Goal: Entertainment & Leisure: Consume media (video, audio)

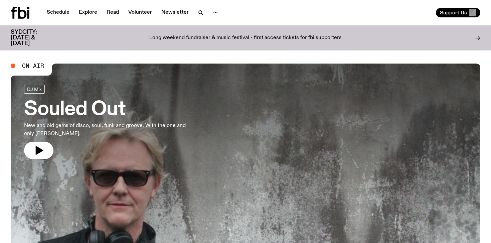
click at [72, 109] on h3 "Souled Out" at bounding box center [109, 109] width 171 height 19
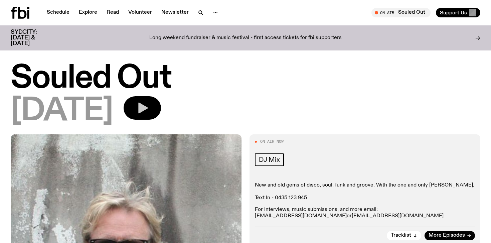
click at [161, 112] on button "button" at bounding box center [142, 107] width 37 height 23
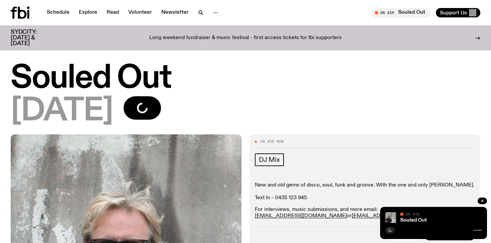
click at [319, 165] on div "DJ Mix" at bounding box center [365, 160] width 220 height 15
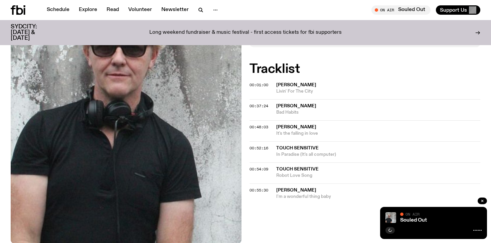
scroll to position [201, 0]
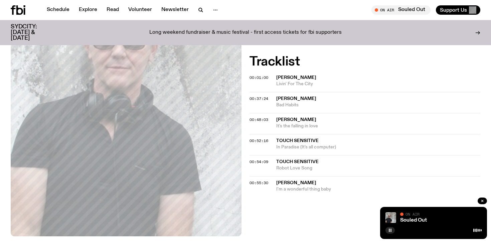
click at [391, 230] on rect "button" at bounding box center [391, 230] width 1 height 3
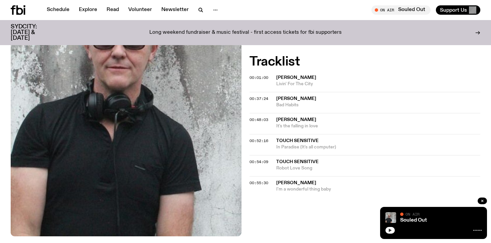
click at [248, 11] on div "Schedule Explore Read Volunteer Newsletter On Air Souled Out Tune in live On Ai…" at bounding box center [245, 10] width 491 height 20
click at [387, 231] on button "button" at bounding box center [390, 230] width 9 height 7
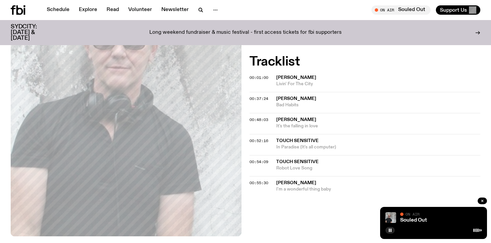
click at [299, 80] on span "[PERSON_NAME]" at bounding box center [296, 77] width 40 height 5
click at [392, 232] on icon "button" at bounding box center [390, 230] width 4 height 4
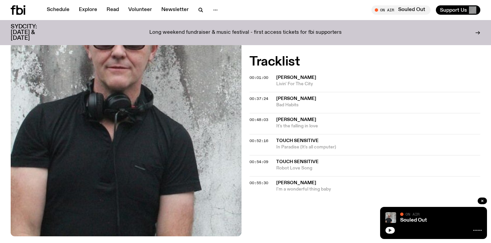
click at [17, 8] on icon at bounding box center [19, 9] width 7 height 9
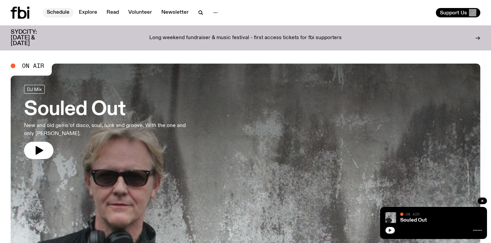
click at [57, 8] on link "Schedule" at bounding box center [58, 12] width 31 height 9
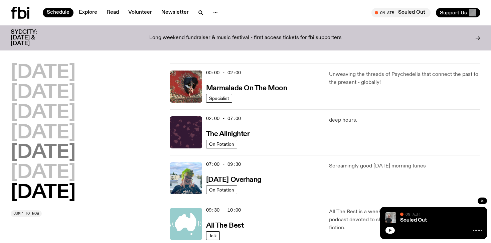
click at [46, 153] on h2 "[DATE]" at bounding box center [43, 152] width 65 height 19
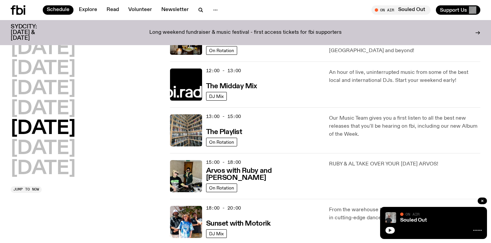
scroll to position [139, 0]
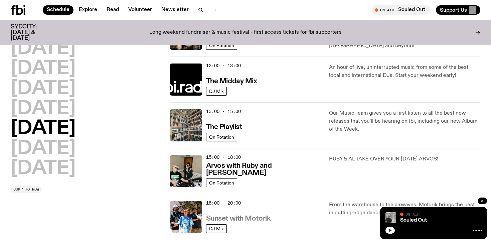
click at [228, 220] on h3 "Sunset with Motorik" at bounding box center [238, 218] width 65 height 7
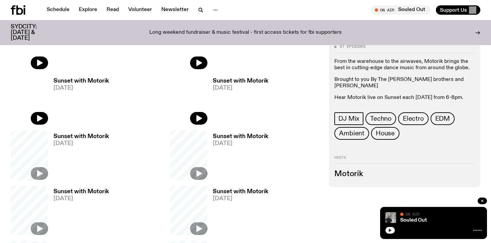
scroll to position [227, 0]
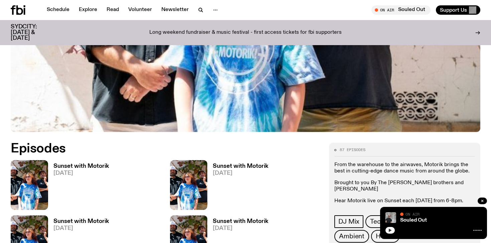
click at [89, 167] on h3 "Sunset with Motorik" at bounding box center [80, 166] width 55 height 6
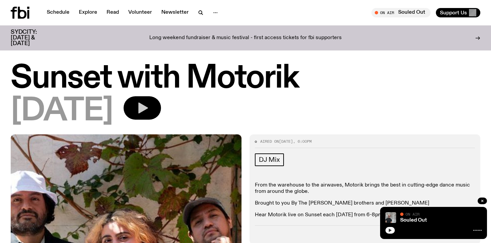
click at [148, 106] on icon "button" at bounding box center [143, 108] width 10 height 11
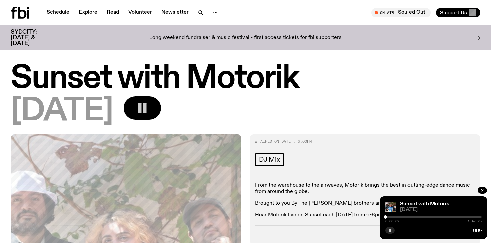
click at [387, 218] on div "0:00:02 1:47:25" at bounding box center [434, 219] width 96 height 8
click at [386, 217] on div at bounding box center [386, 216] width 3 height 3
click at [387, 217] on div at bounding box center [386, 216] width 3 height 3
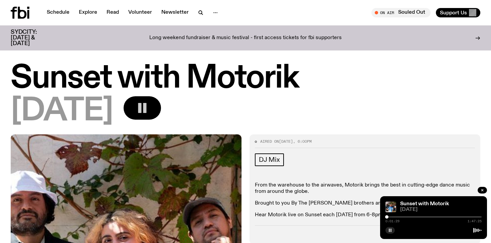
click at [343, 219] on div "Aired on [DATE] 6:00pm DJ Mix From the warehouse to the airwaves, Motorik bring…" at bounding box center [365, 189] width 231 height 110
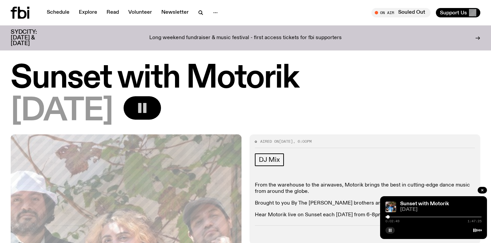
click at [389, 218] on div "0:02:49 1:47:25" at bounding box center [434, 219] width 96 height 8
click at [390, 216] on div "0:02:50 1:47:25" at bounding box center [434, 219] width 96 height 8
click at [390, 217] on div at bounding box center [434, 216] width 96 height 1
click at [330, 110] on div "[DATE]" at bounding box center [246, 111] width 470 height 30
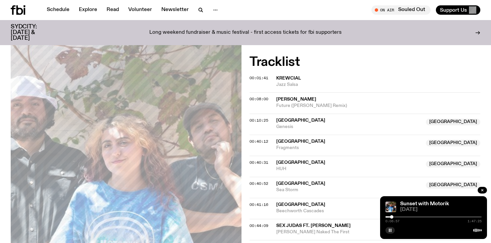
scroll to position [187, 0]
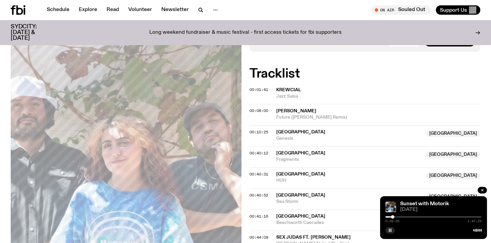
click at [396, 217] on div at bounding box center [434, 216] width 96 height 1
click at [399, 217] on div at bounding box center [434, 216] width 96 height 1
click at [404, 217] on div at bounding box center [434, 216] width 96 height 1
click at [392, 232] on icon "button" at bounding box center [390, 230] width 4 height 4
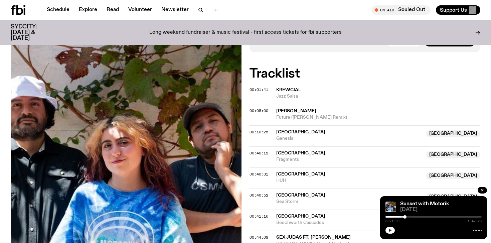
click at [393, 229] on button "button" at bounding box center [390, 230] width 9 height 7
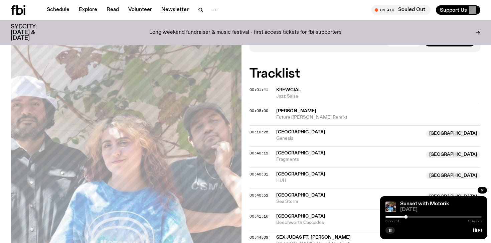
click at [391, 229] on icon "button" at bounding box center [390, 230] width 4 height 4
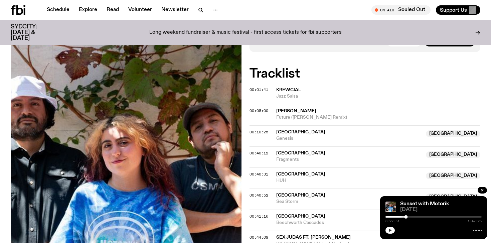
click at [389, 231] on icon "button" at bounding box center [390, 230] width 4 height 4
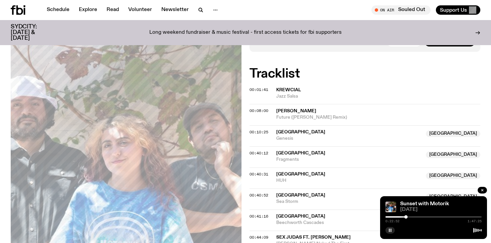
click at [414, 217] on div at bounding box center [434, 216] width 96 height 1
click at [420, 217] on div at bounding box center [434, 216] width 96 height 1
click at [432, 216] on div at bounding box center [434, 216] width 96 height 1
click at [441, 216] on div at bounding box center [434, 216] width 96 height 1
click at [457, 215] on div "1:01:33 1:47:25" at bounding box center [434, 219] width 96 height 8
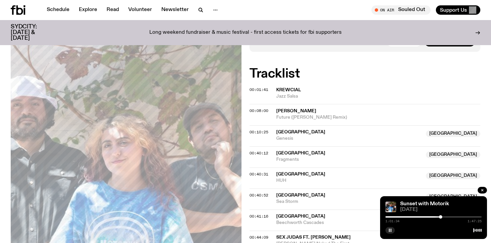
click at [458, 216] on div "1:01:34 1:47:25" at bounding box center [434, 219] width 96 height 8
click at [459, 217] on div at bounding box center [434, 216] width 96 height 1
click at [471, 215] on div "1:21:42 1:47:25" at bounding box center [434, 219] width 96 height 8
click at [471, 217] on div at bounding box center [434, 216] width 96 height 1
